Goal: Transaction & Acquisition: Purchase product/service

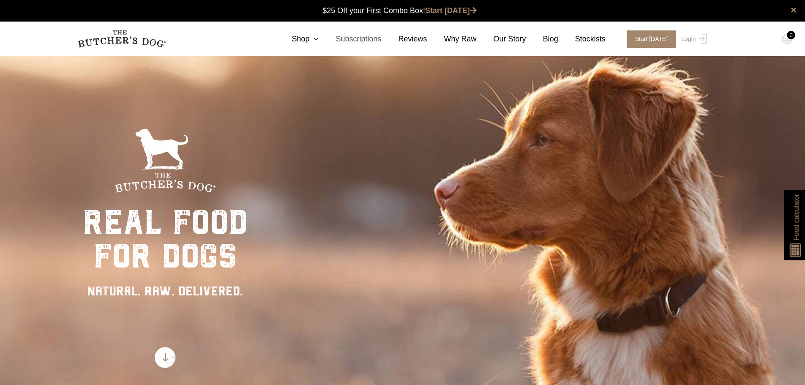
click at [365, 37] on link "Subscriptions" at bounding box center [350, 38] width 63 height 11
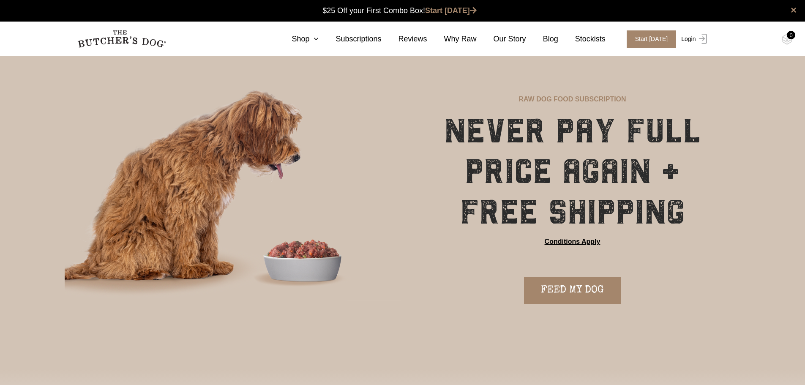
click at [693, 31] on link "Login" at bounding box center [692, 38] width 27 height 17
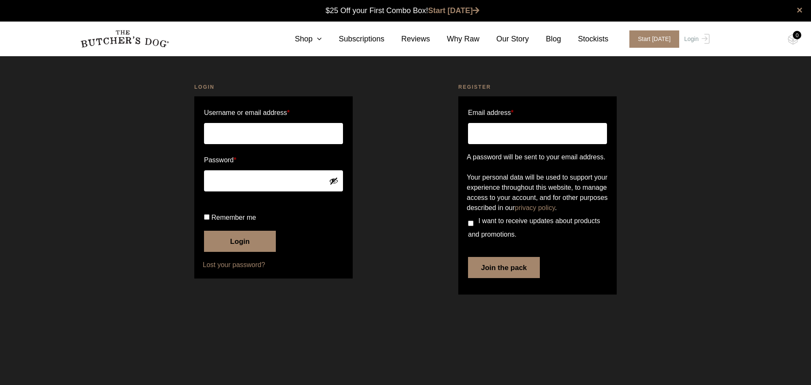
click at [242, 125] on input "Username or email address *" at bounding box center [273, 133] width 139 height 21
click at [396, 184] on div "Login Username or email address * Password * Remember me Login Lost your passwo…" at bounding box center [274, 190] width 264 height 235
click at [511, 130] on input "Email address *" at bounding box center [537, 133] width 139 height 21
type input "jodie.randell@hotmail.com"
click at [479, 238] on span "I want to receive updates about products and promotions." at bounding box center [534, 227] width 132 height 21
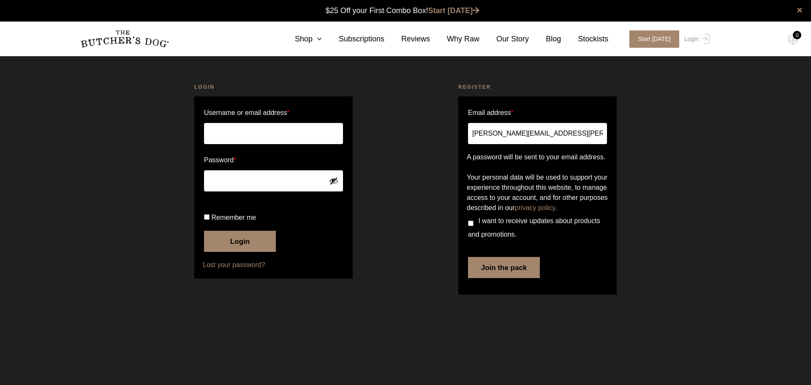
click at [474, 226] on input "I want to receive updates about products and promotions." at bounding box center [470, 223] width 5 height 5
checkbox input "true"
click at [509, 278] on button "Join the pack" at bounding box center [504, 267] width 72 height 21
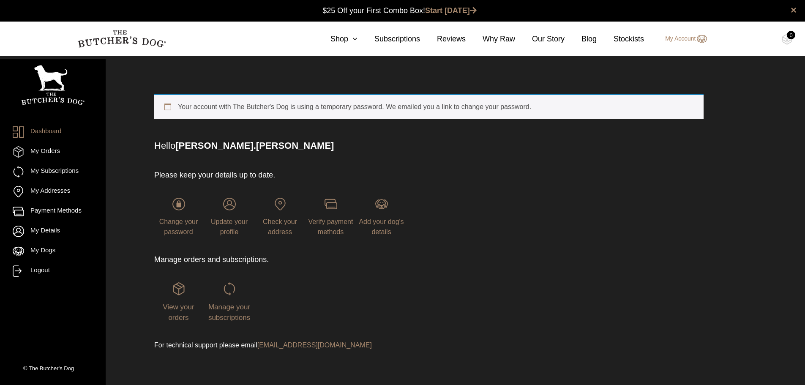
drag, startPoint x: 319, startPoint y: 104, endPoint x: 327, endPoint y: 104, distance: 7.7
click at [324, 104] on div "Your account with The Butcher's Dog is using a temporary password. We emailed y…" at bounding box center [428, 106] width 549 height 25
drag, startPoint x: 433, startPoint y: 102, endPoint x: 448, endPoint y: 112, distance: 17.5
click at [433, 102] on div "Your account with The Butcher's Dog is using a temporary password. We emailed y…" at bounding box center [428, 106] width 549 height 25
click at [570, 199] on div "Please keep your details up to date. Change your password Update your profile C…" at bounding box center [428, 260] width 549 height 215
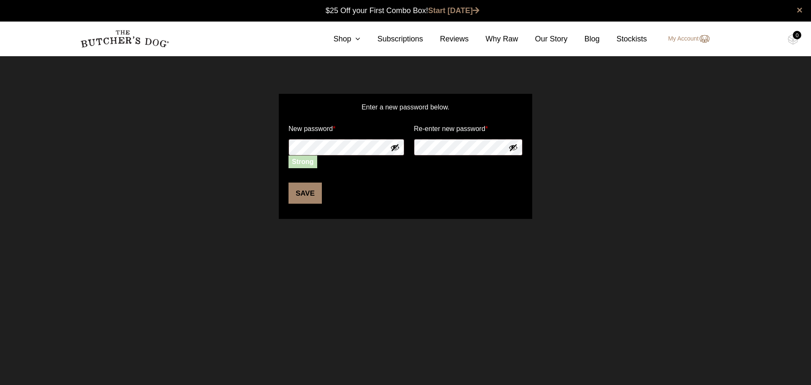
click at [301, 194] on button "Save" at bounding box center [305, 193] width 33 height 21
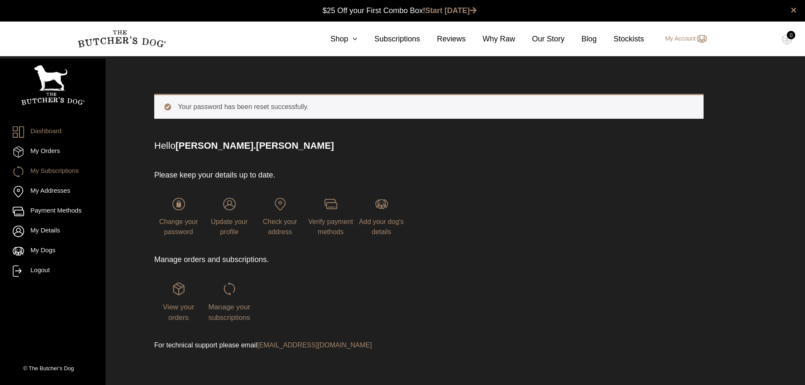
click at [64, 169] on link "My Subscriptions" at bounding box center [53, 171] width 80 height 11
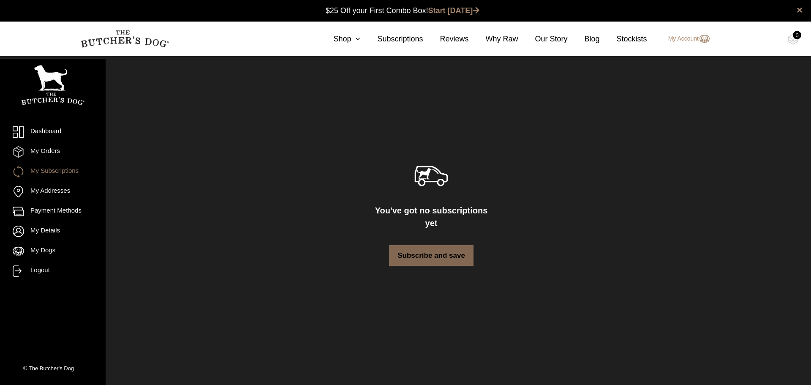
click at [443, 246] on link "Subscribe and save" at bounding box center [431, 255] width 85 height 21
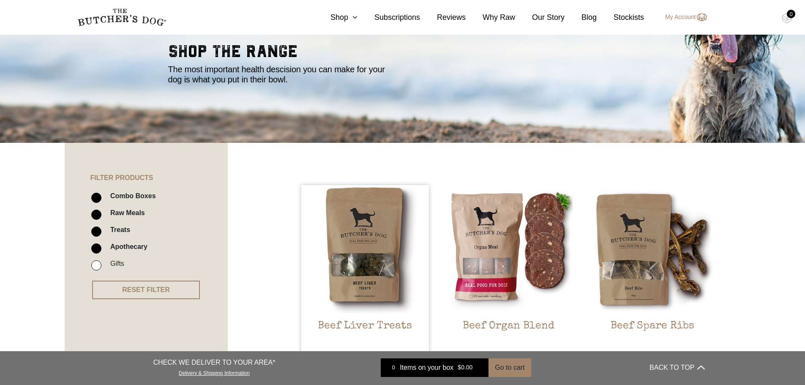
scroll to position [127, 0]
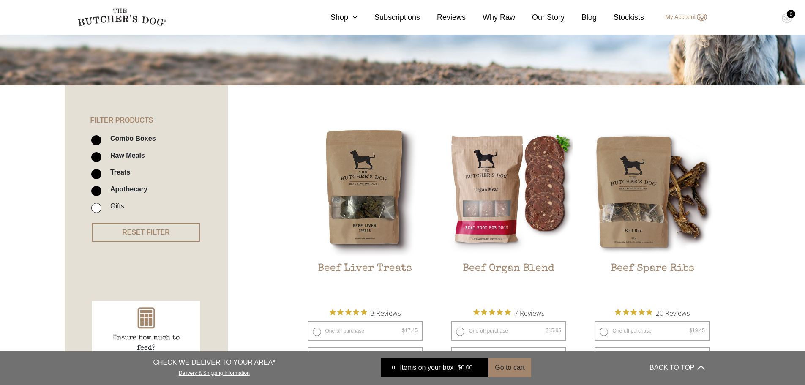
click at [122, 193] on label "Apothecary" at bounding box center [126, 188] width 41 height 11
click at [101, 193] on input "Apothecary" at bounding box center [96, 191] width 10 height 10
checkbox input "false"
click at [124, 135] on label "Combo Boxes" at bounding box center [131, 138] width 50 height 11
click at [101, 135] on input "Combo Boxes" at bounding box center [96, 140] width 10 height 10
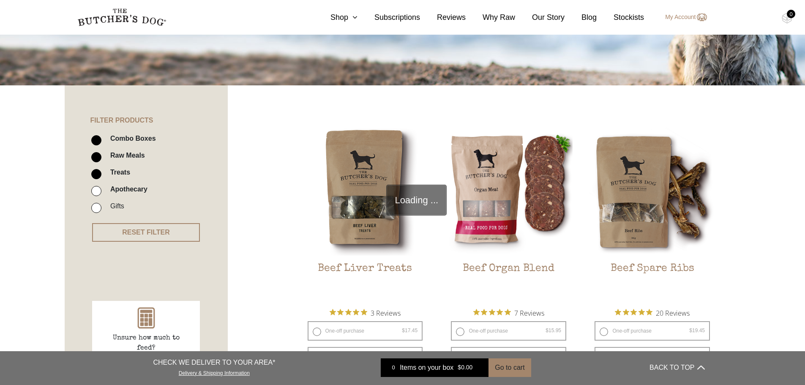
checkbox input "false"
click at [122, 153] on label "Raw Meals" at bounding box center [125, 155] width 39 height 11
click at [101, 153] on input "Raw Meals" at bounding box center [96, 157] width 10 height 10
checkbox input "false"
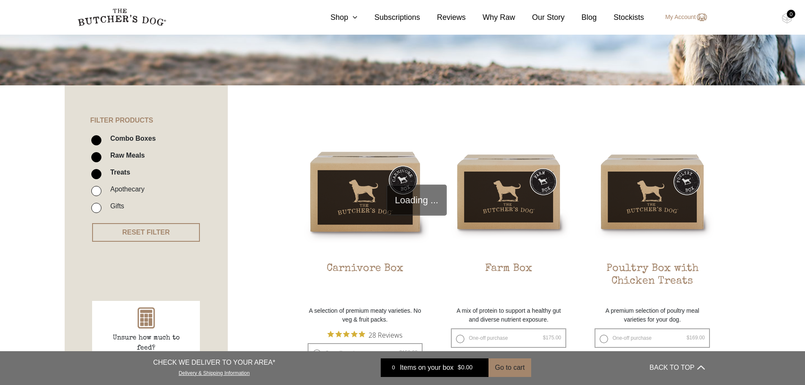
scroll to position [191, 0]
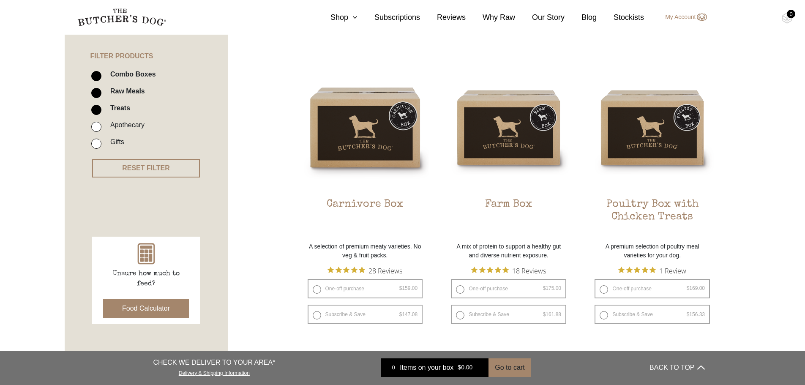
click at [131, 87] on label "Raw Meals" at bounding box center [125, 90] width 39 height 11
click at [101, 88] on input "Raw Meals" at bounding box center [96, 93] width 10 height 10
checkbox input "false"
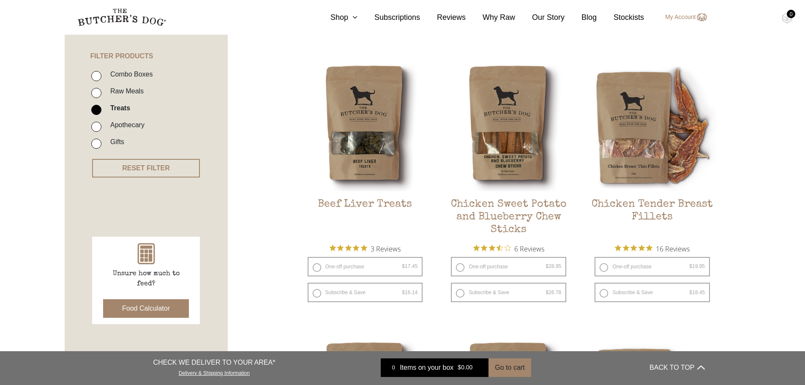
click at [104, 128] on li "Apothecary" at bounding box center [158, 127] width 135 height 17
click at [97, 126] on input "Apothecary" at bounding box center [96, 127] width 10 height 10
checkbox input "true"
click at [98, 103] on li "Treats" at bounding box center [158, 110] width 135 height 17
click at [98, 109] on input "Treats" at bounding box center [96, 110] width 10 height 10
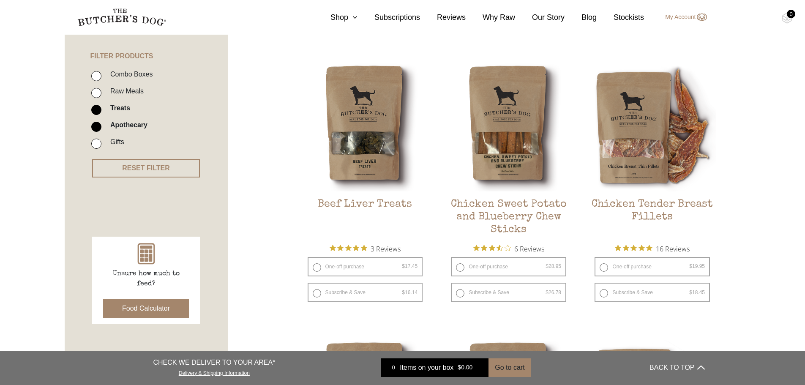
checkbox input "false"
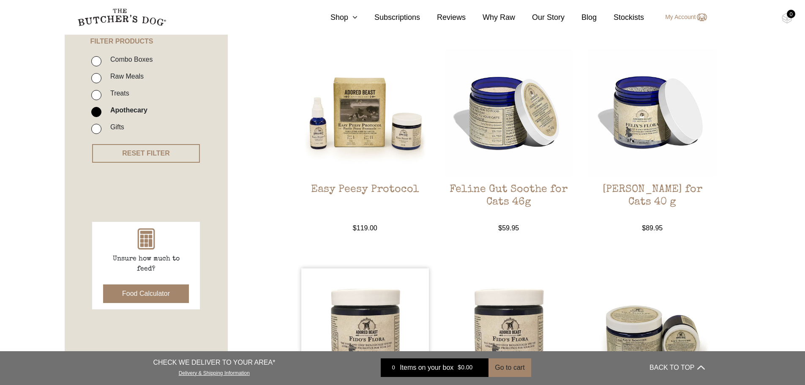
scroll to position [149, 0]
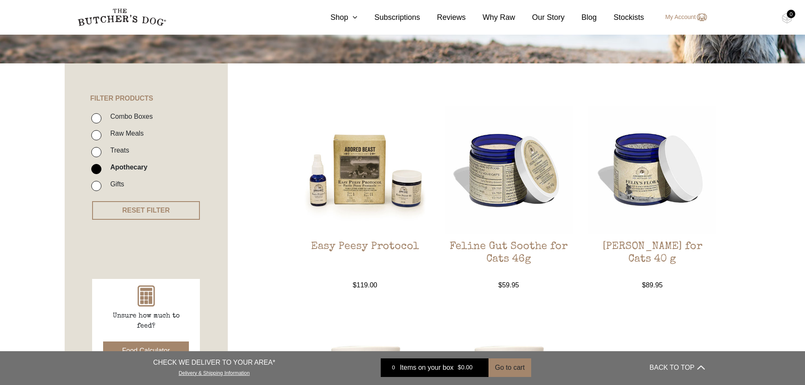
click at [94, 166] on input "Apothecary" at bounding box center [96, 169] width 10 height 10
checkbox input "false"
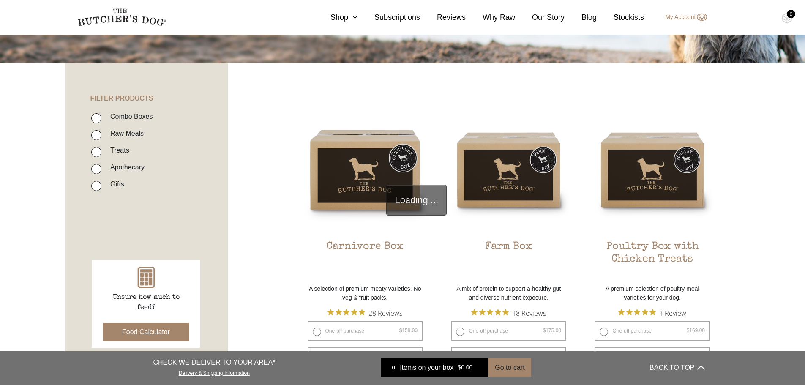
drag, startPoint x: 137, startPoint y: 109, endPoint x: 122, endPoint y: 119, distance: 18.6
click at [122, 119] on ul "Combo Boxes Raw Meals Treats Apothecary Gifts" at bounding box center [159, 153] width 138 height 85
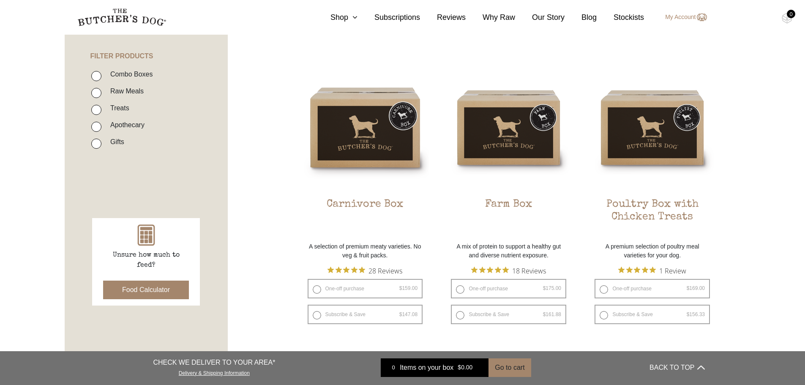
click at [113, 70] on label "Combo Boxes" at bounding box center [129, 73] width 47 height 11
click at [101, 71] on input "Combo Boxes" at bounding box center [96, 76] width 10 height 10
checkbox input "true"
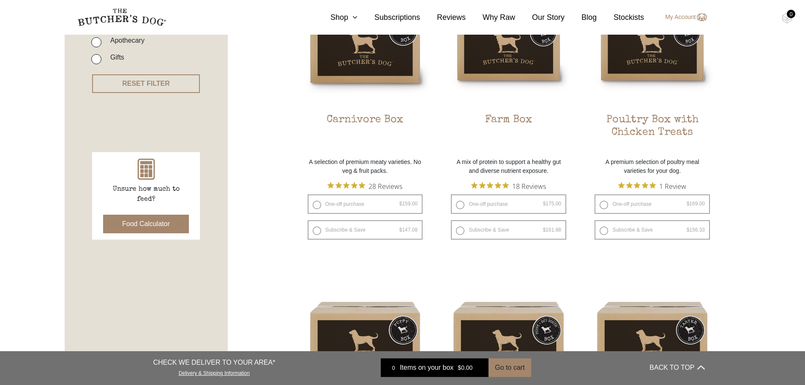
scroll to position [445, 0]
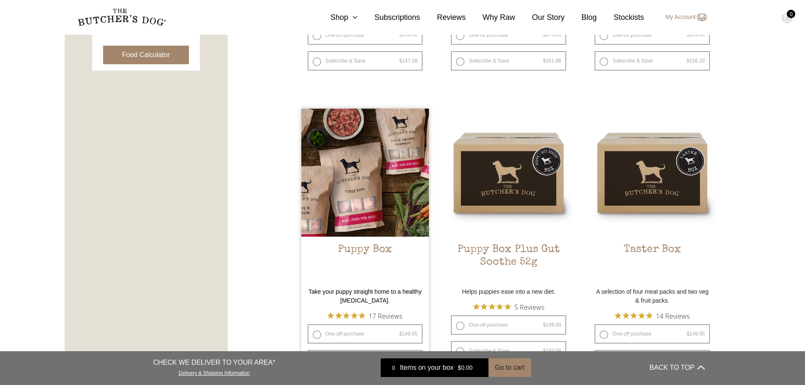
drag, startPoint x: 364, startPoint y: 250, endPoint x: 396, endPoint y: 255, distance: 32.9
click at [396, 255] on h2 "Puppy Box" at bounding box center [365, 263] width 128 height 40
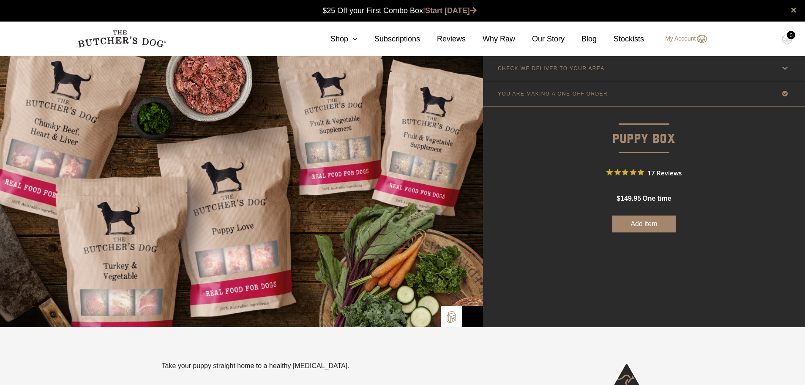
click at [574, 72] on link "CHECK WE DELIVER TO YOUR AREA" at bounding box center [644, 68] width 322 height 25
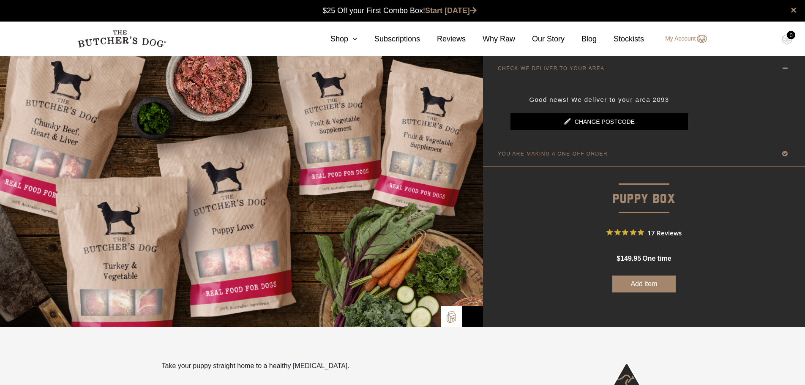
click at [620, 122] on link "Change postcode" at bounding box center [600, 121] width 178 height 17
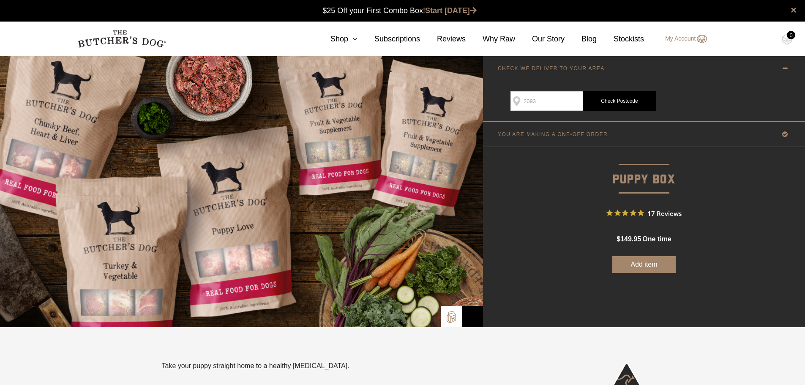
click at [533, 102] on input "2093" at bounding box center [547, 100] width 73 height 19
click at [540, 101] on input "2093" at bounding box center [547, 100] width 73 height 19
type input "2094"
click at [636, 92] on link "Check Postcode" at bounding box center [619, 100] width 73 height 19
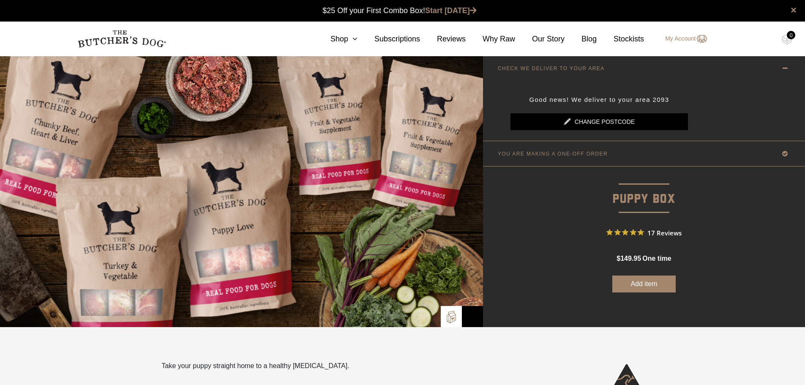
click at [560, 151] on p "YOU ARE MAKING A ONE-OFF ORDER" at bounding box center [553, 154] width 110 height 6
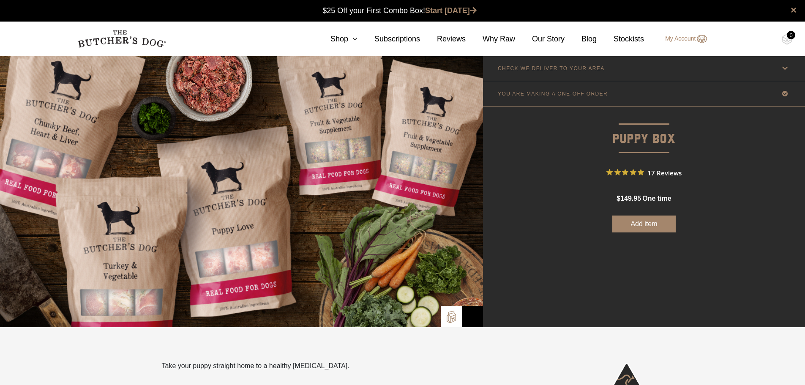
click at [548, 91] on p "YOU ARE MAKING A ONE-OFF ORDER" at bounding box center [553, 94] width 110 height 6
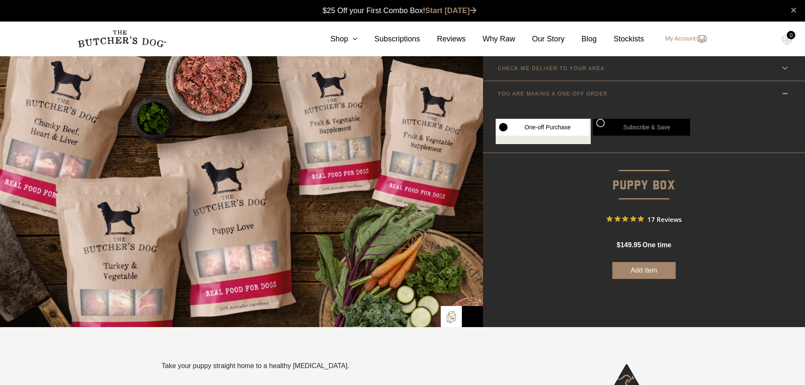
click at [602, 125] on label "Subscribe & Save" at bounding box center [641, 127] width 97 height 17
radio input "true"
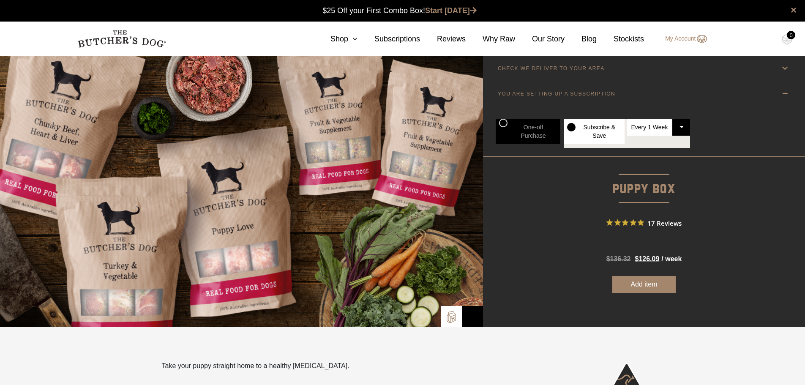
drag, startPoint x: 686, startPoint y: 117, endPoint x: 680, endPoint y: 128, distance: 12.0
click at [686, 117] on div "One-off Purchase Subscribe & Save Every 1 Week Every 2 Weeks Every 3 Weeks Ever…" at bounding box center [644, 131] width 322 height 50
click at [680, 128] on select "Every 1 Week Every 2 Weeks Every 3 Weeks Every 4 Weeks Every 5 Weeks Every 6 We…" at bounding box center [658, 127] width 63 height 17
select select "2_week"
click at [627, 119] on select "Every 1 Week Every 2 Weeks Every 3 Weeks Every 4 Weeks Every 5 Weeks Every 6 We…" at bounding box center [658, 127] width 63 height 17
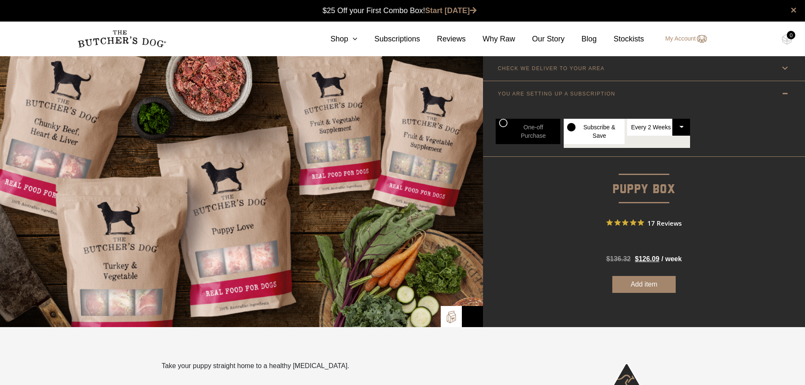
radio input "true"
click at [648, 287] on button "Add item" at bounding box center [643, 284] width 63 height 17
click at [358, 39] on icon at bounding box center [352, 39] width 9 height 8
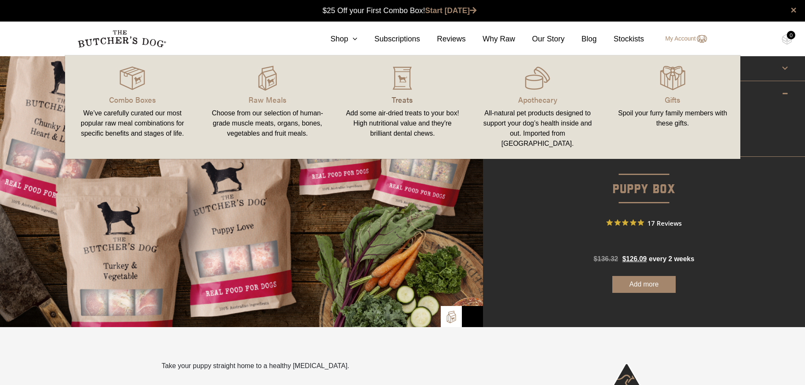
click at [401, 99] on p "Treats" at bounding box center [402, 99] width 115 height 11
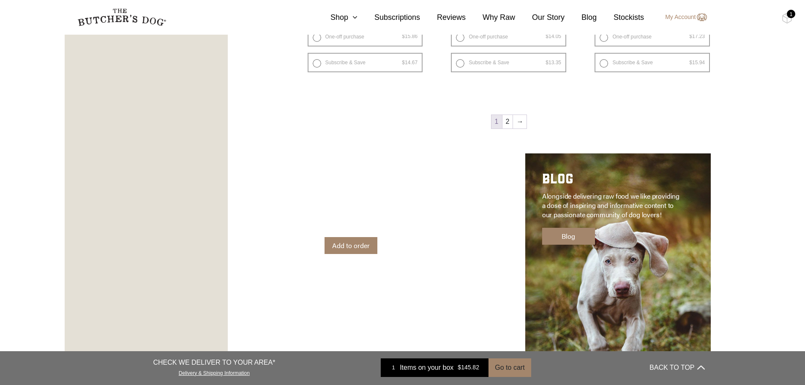
scroll to position [1226, 0]
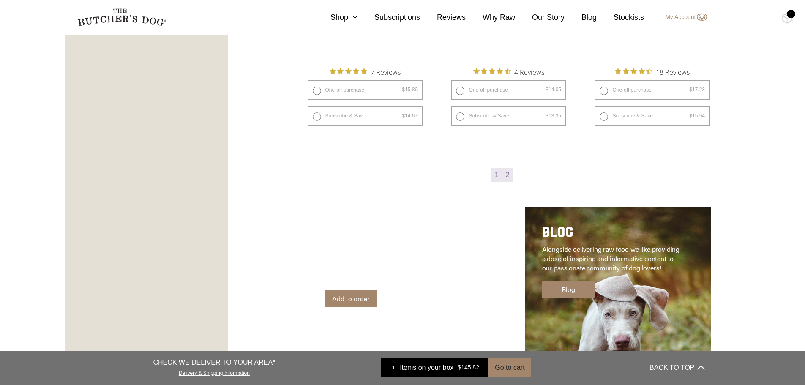
click at [509, 172] on link "2" at bounding box center [508, 175] width 11 height 14
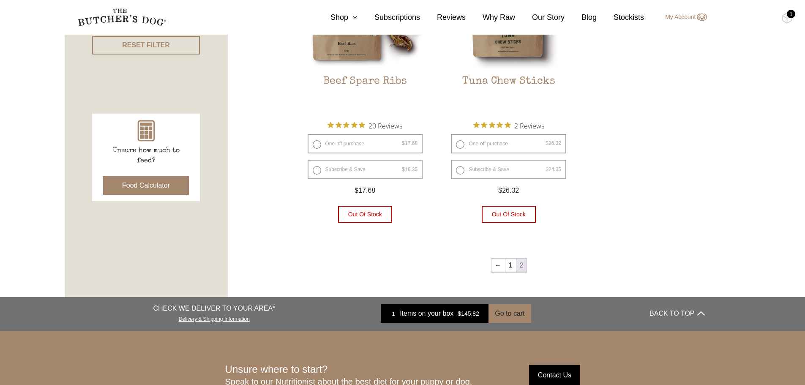
scroll to position [470, 0]
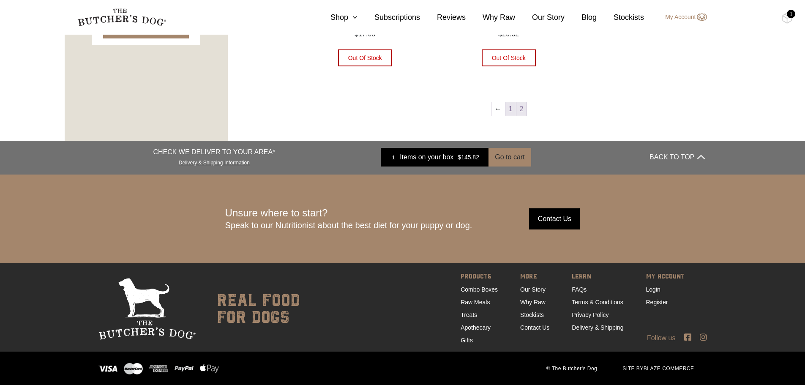
click at [510, 109] on link "1" at bounding box center [510, 109] width 11 height 14
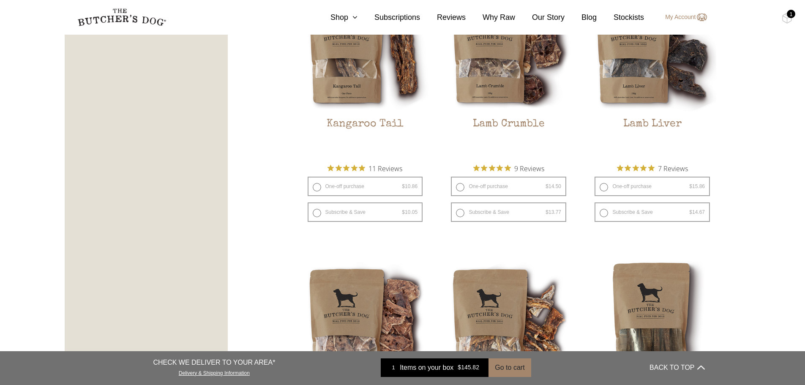
scroll to position [994, 0]
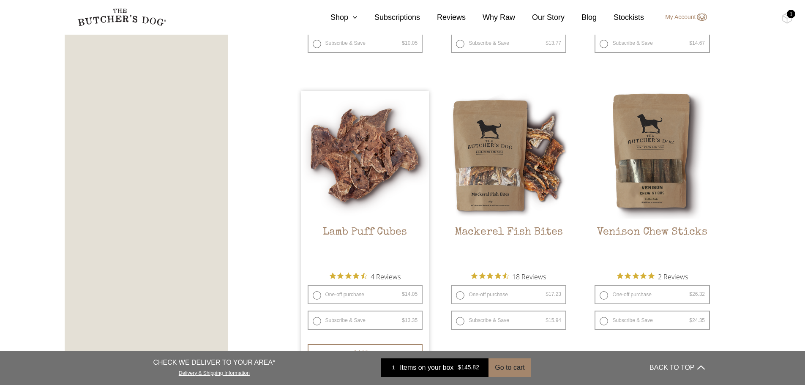
click at [316, 320] on label "Subscribe & Save $ 14.05 Original price was: $14.05. $ 13.35 Current price is: …" at bounding box center [365, 320] width 115 height 19
radio input "true"
select select "2_week"
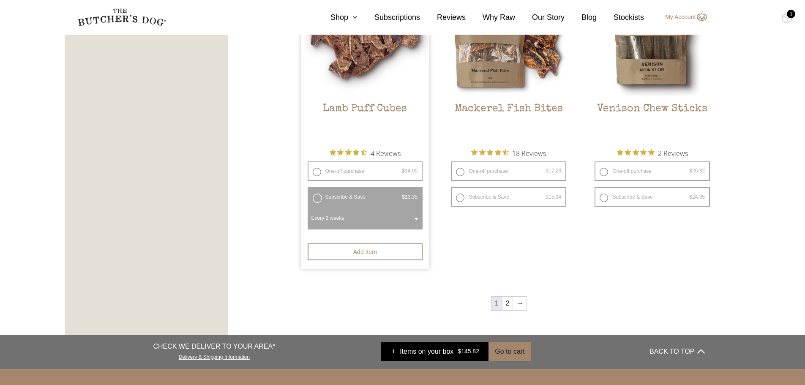
scroll to position [1121, 0]
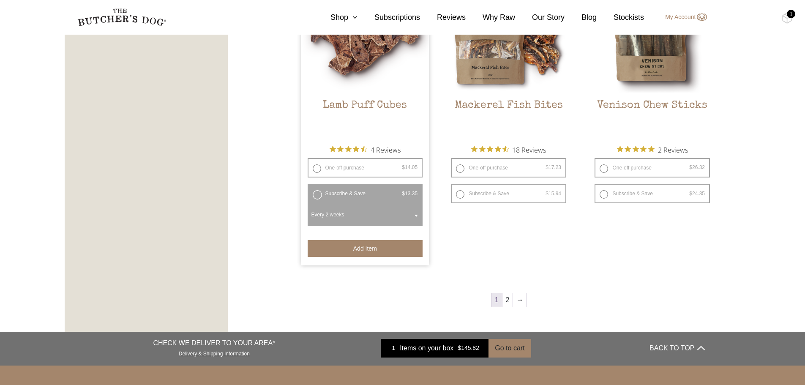
click at [369, 253] on button "Add item" at bounding box center [365, 248] width 115 height 17
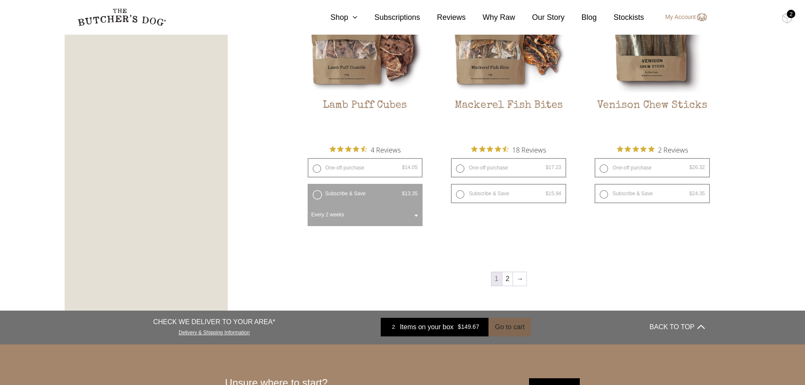
click at [510, 324] on button "Go to cart" at bounding box center [510, 327] width 42 height 19
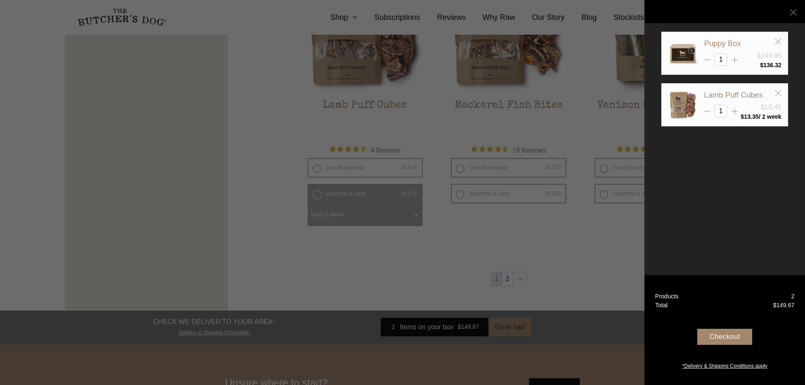
click at [729, 344] on div "Checkout" at bounding box center [724, 337] width 55 height 16
